Goal: Information Seeking & Learning: Learn about a topic

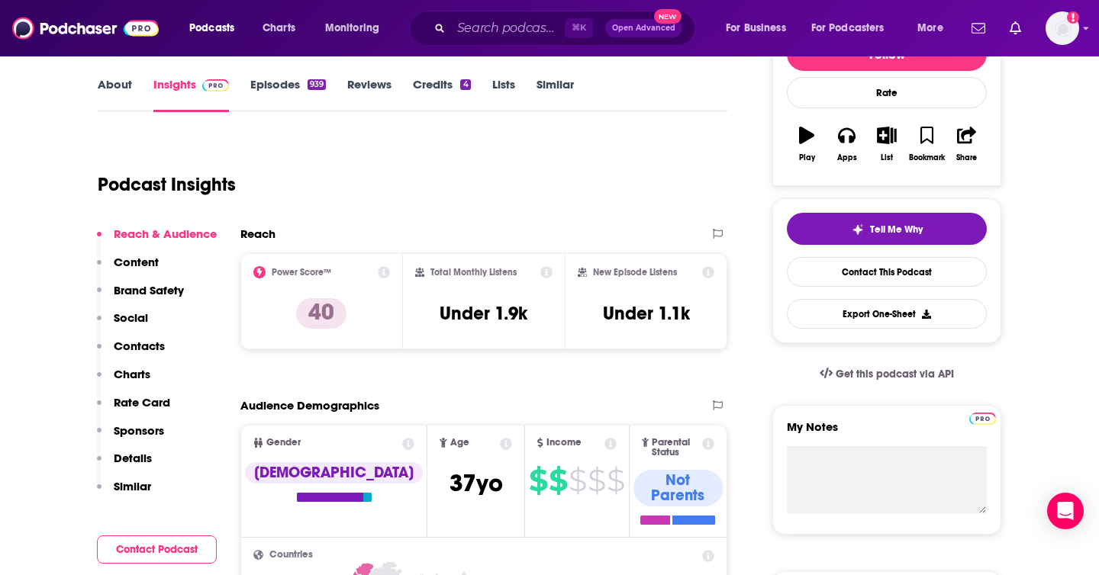
scroll to position [214, 0]
click at [471, 207] on div "Podcast Insights" at bounding box center [406, 175] width 617 height 78
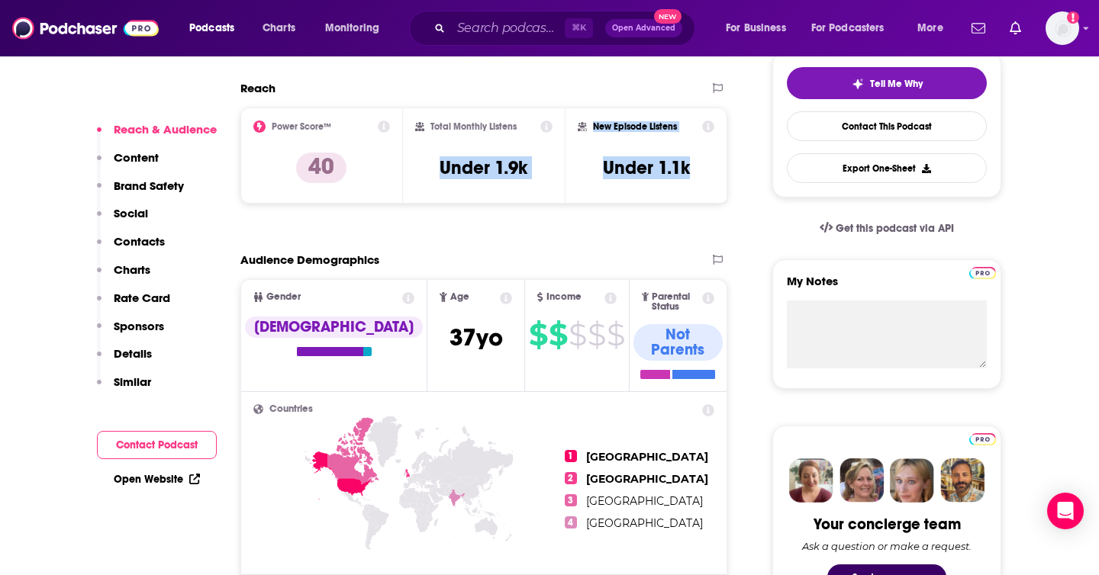
drag, startPoint x: 435, startPoint y: 162, endPoint x: 567, endPoint y: 197, distance: 136.6
click at [567, 197] on div "Power Score™ 40 Total Monthly Listens Under 1.9k New Episode Listens Under 1.1k" at bounding box center [483, 156] width 487 height 96
click at [446, 261] on div "Audience Demographics" at bounding box center [467, 260] width 455 height 14
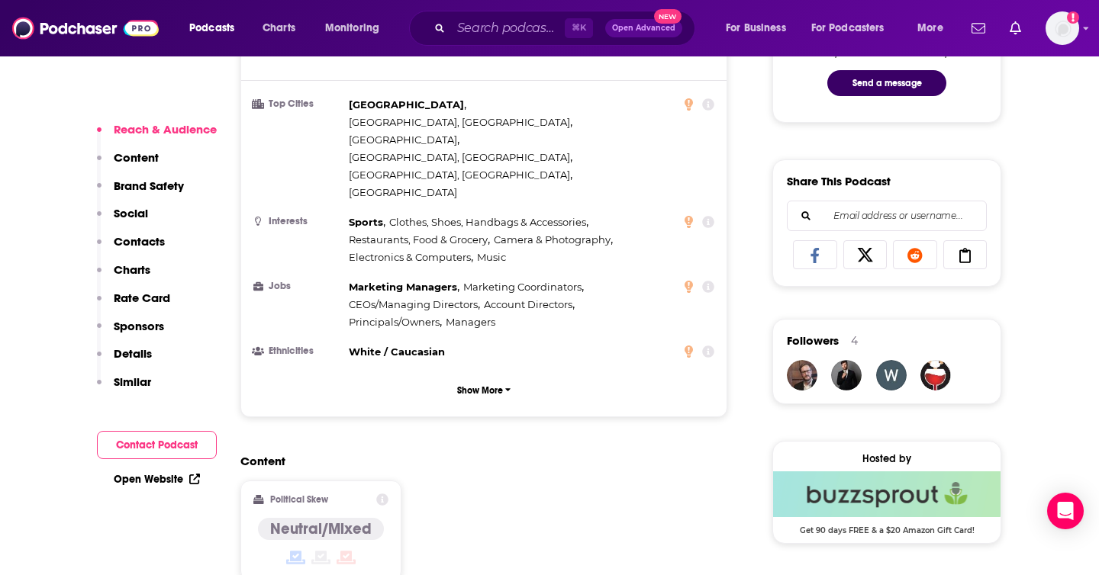
scroll to position [855, 0]
click at [475, 375] on button "Show More" at bounding box center [483, 389] width 461 height 28
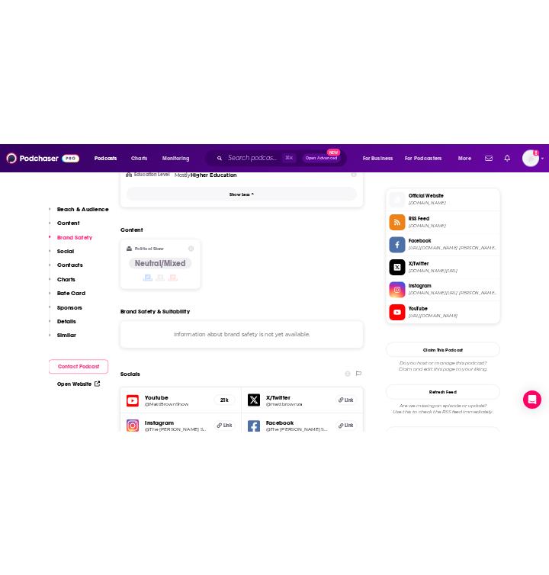
scroll to position [1535, 0]
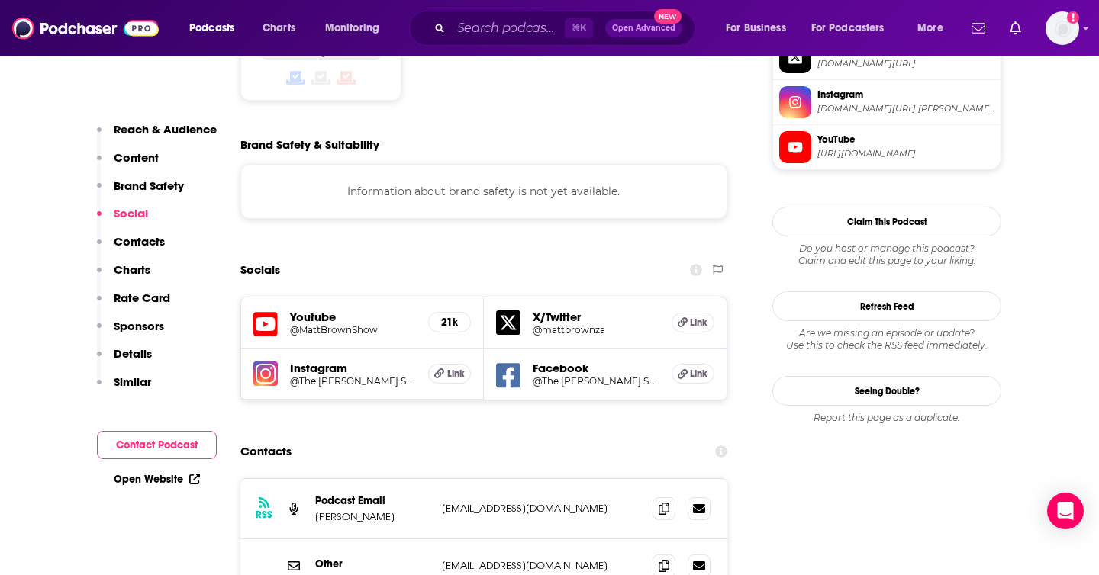
click at [317, 324] on h5 "@MattBrownShow" at bounding box center [353, 329] width 126 height 11
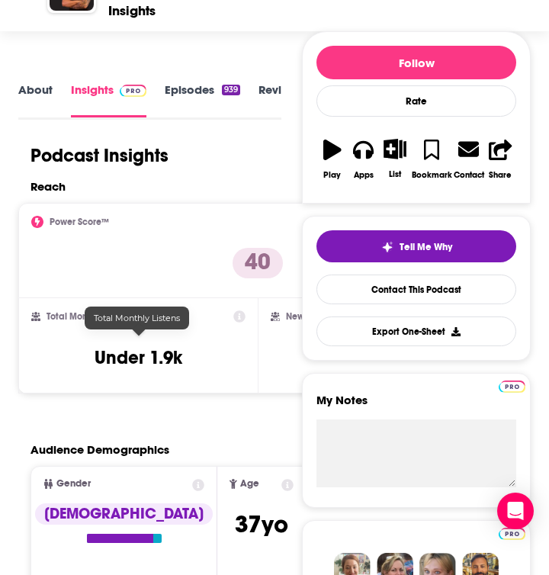
scroll to position [185, 0]
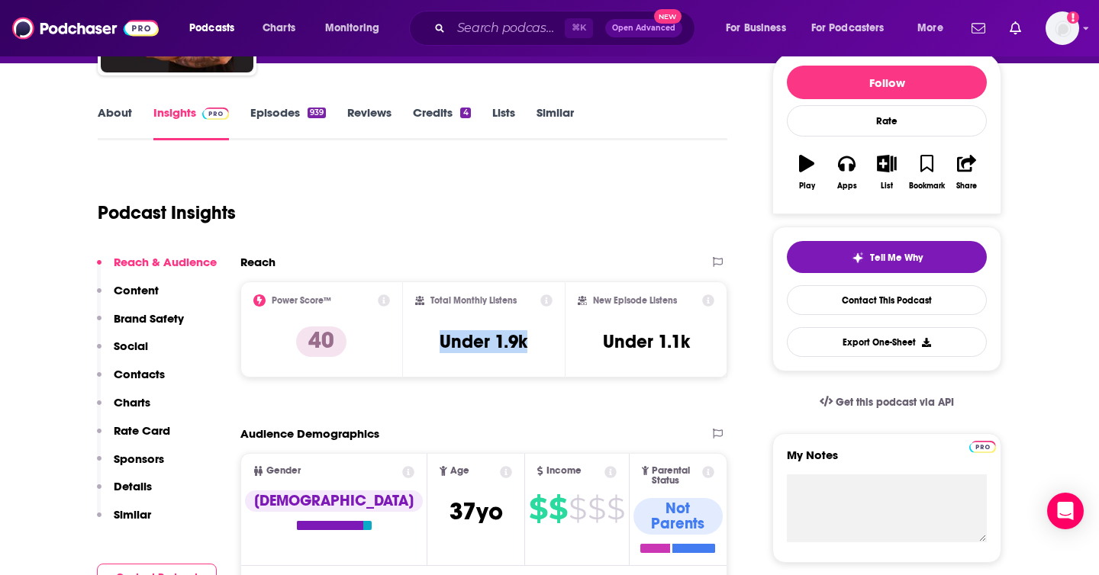
drag, startPoint x: 416, startPoint y: 340, endPoint x: 561, endPoint y: 340, distance: 145.0
click at [561, 340] on div "Total Monthly Listens Under 1.9k" at bounding box center [484, 330] width 163 height 96
copy h3 "Under 1.9k"
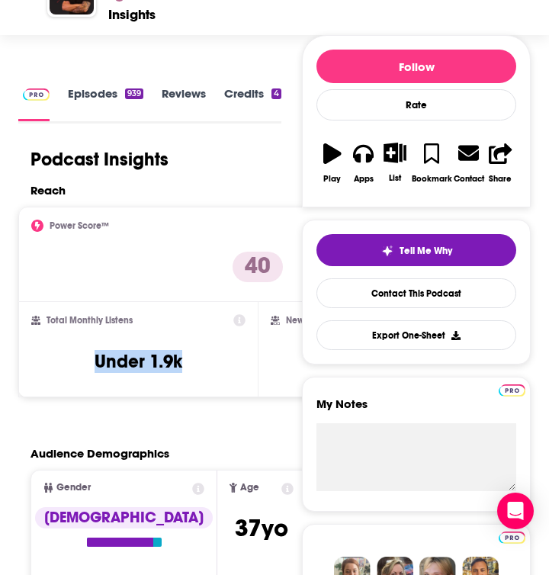
scroll to position [0, 0]
